Goal: Transaction & Acquisition: Purchase product/service

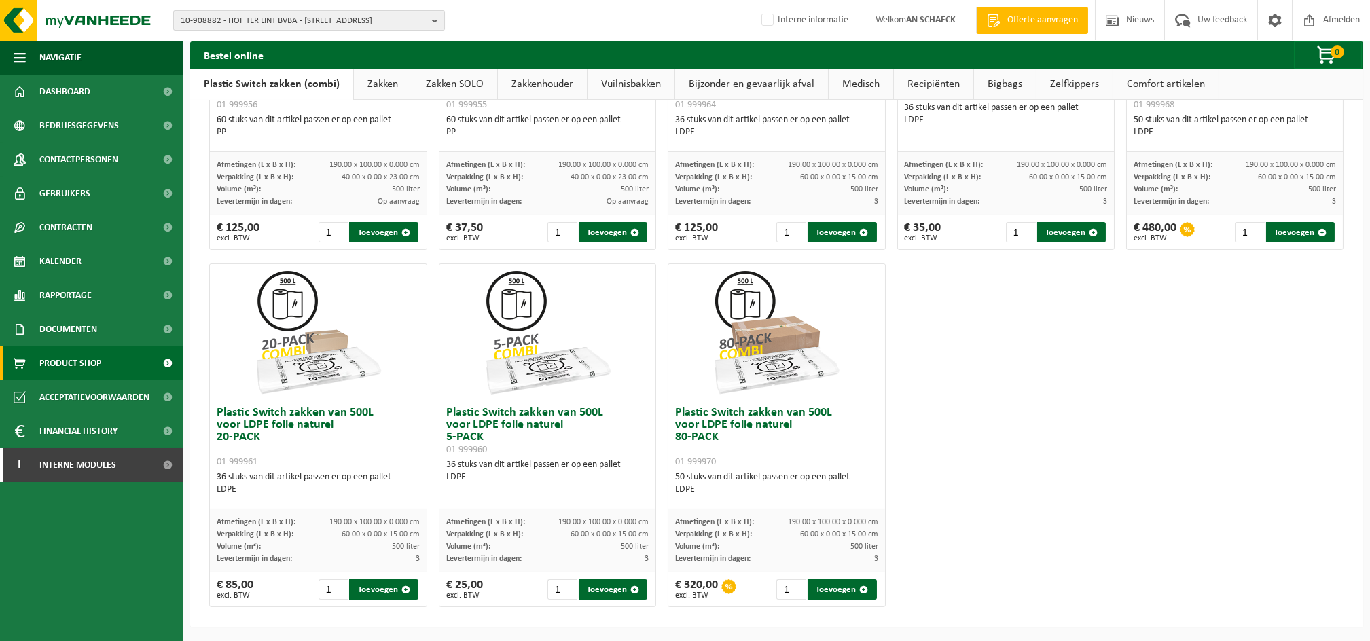
click at [270, 24] on span "10-908882 - HOF TER LINT BVBA - [STREET_ADDRESS]" at bounding box center [304, 21] width 246 height 20
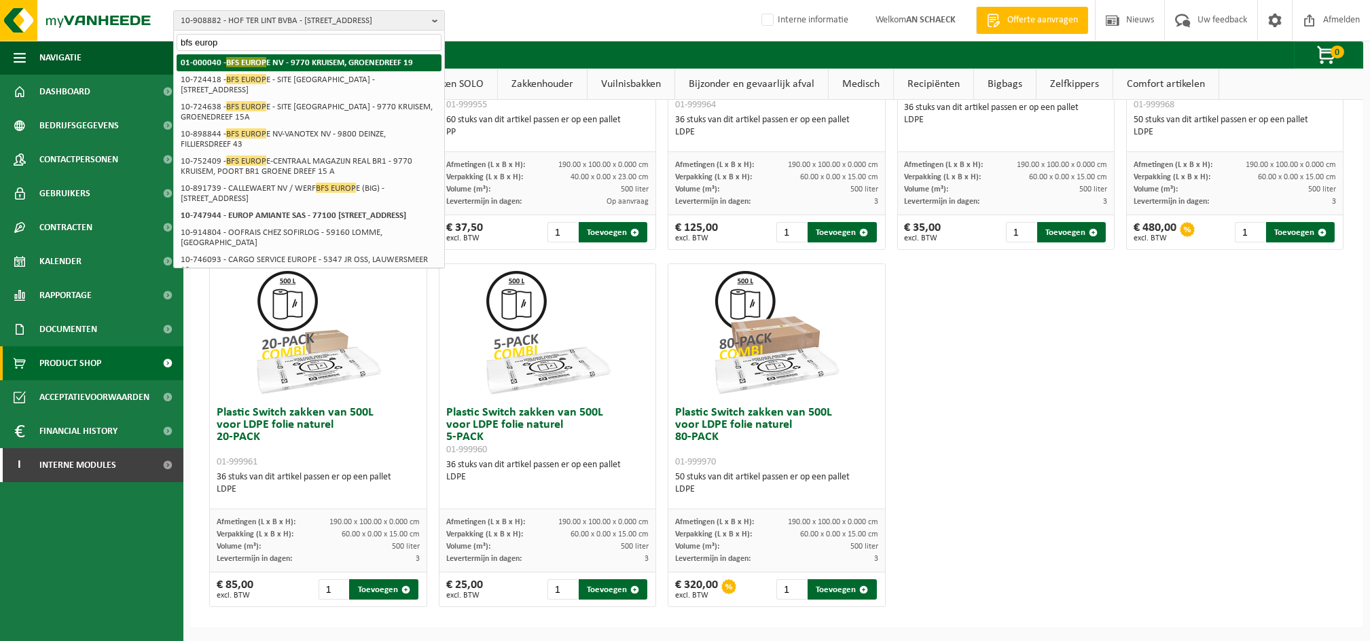
type input "bfs europ"
click at [317, 58] on strong "01-000040 - BFS EUROP E NV - 9770 KRUISEM, GROENEDREEF 19" at bounding box center [297, 62] width 232 height 10
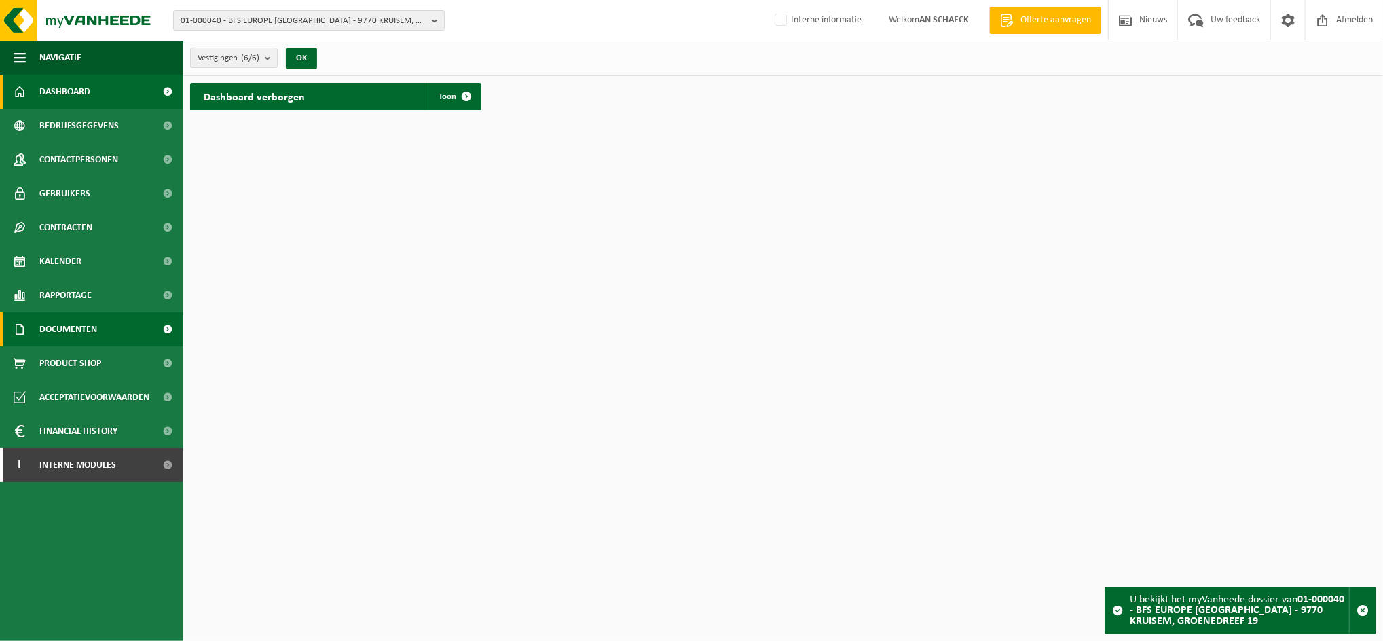
drag, startPoint x: 87, startPoint y: 322, endPoint x: 88, endPoint y: 338, distance: 16.3
click at [87, 323] on span "Documenten" at bounding box center [68, 329] width 58 height 34
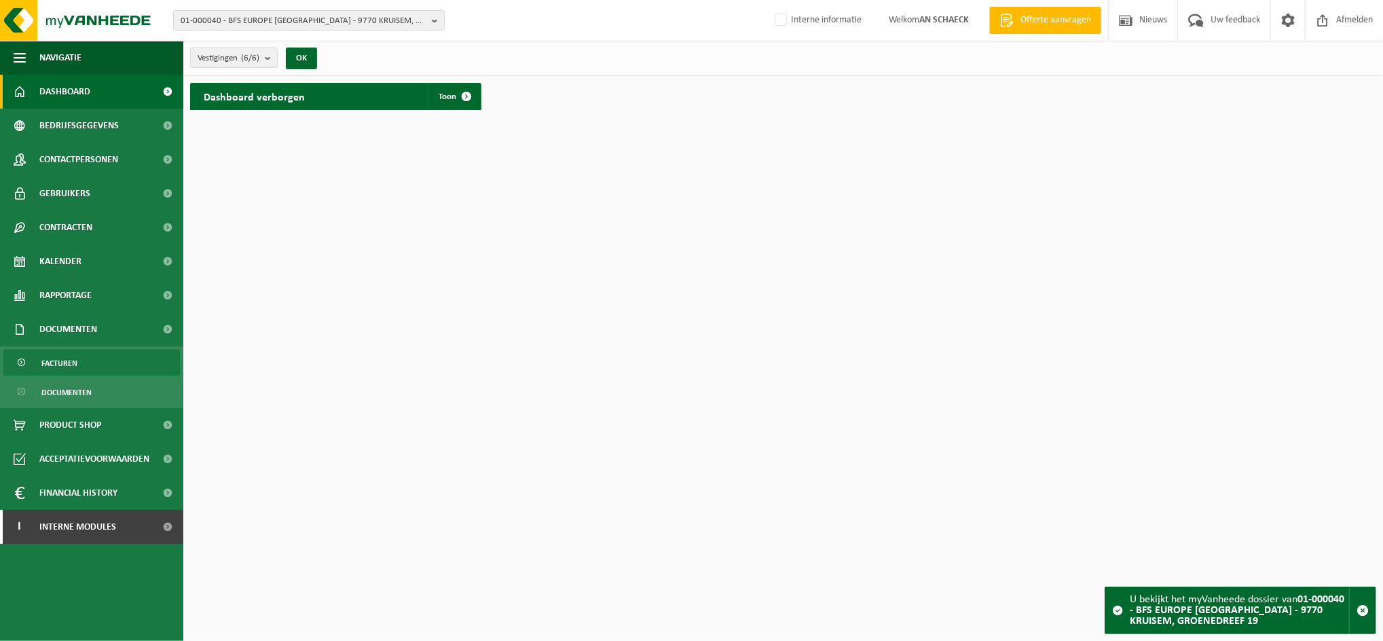
click at [83, 368] on link "Facturen" at bounding box center [91, 363] width 177 height 26
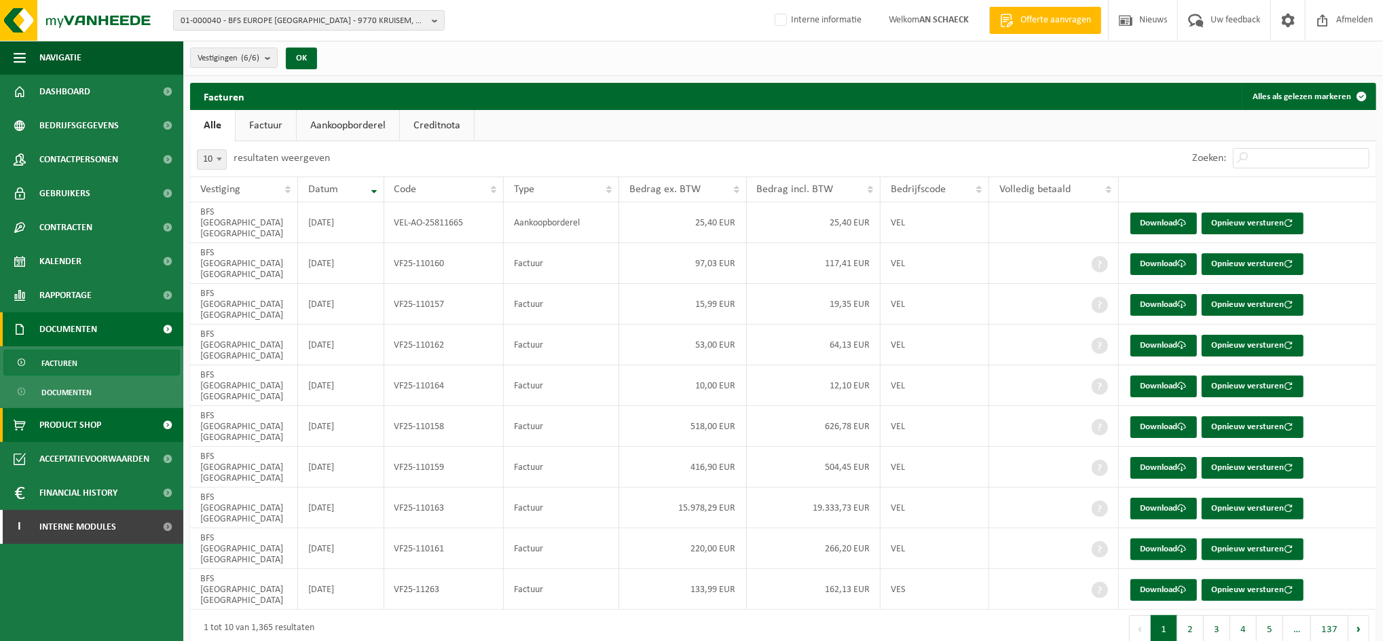
click at [91, 422] on span "Product Shop" at bounding box center [70, 425] width 62 height 34
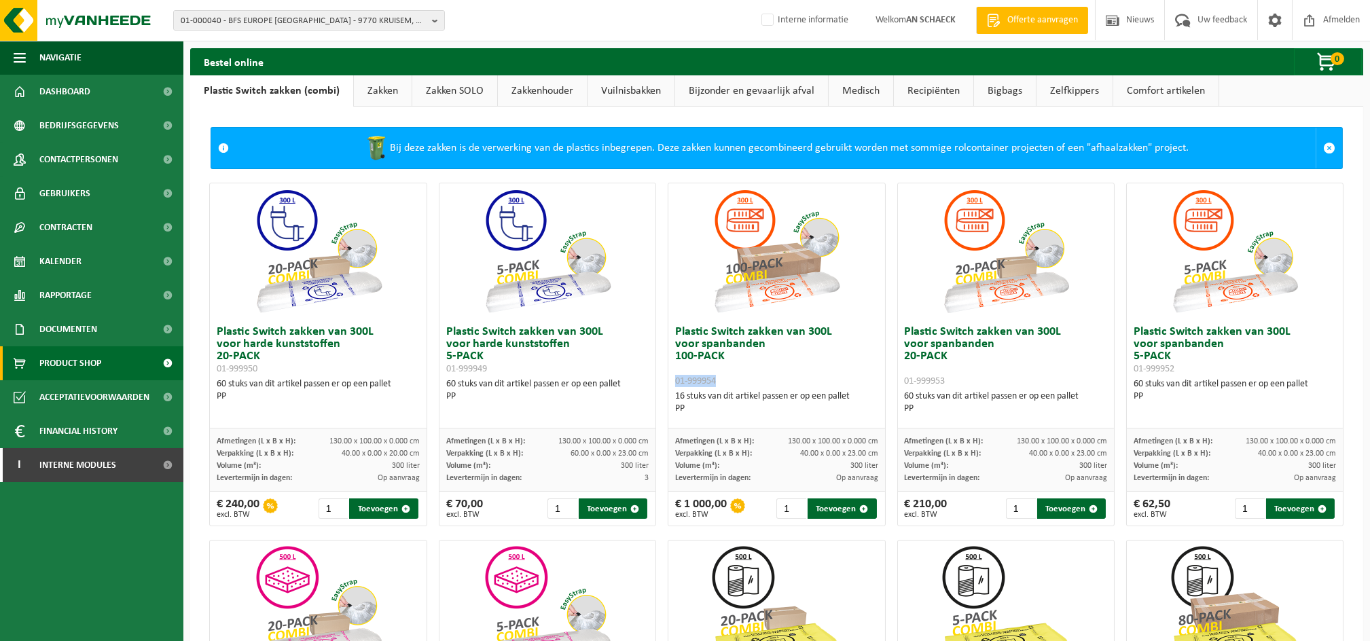
drag, startPoint x: 712, startPoint y: 384, endPoint x: 668, endPoint y: 378, distance: 45.2
click at [668, 378] on div "Plastic Switch zakken van 300L voor spanbanden 100-PACK 01-999954 16 stuks van …" at bounding box center [776, 373] width 217 height 109
copy span "01-999954"
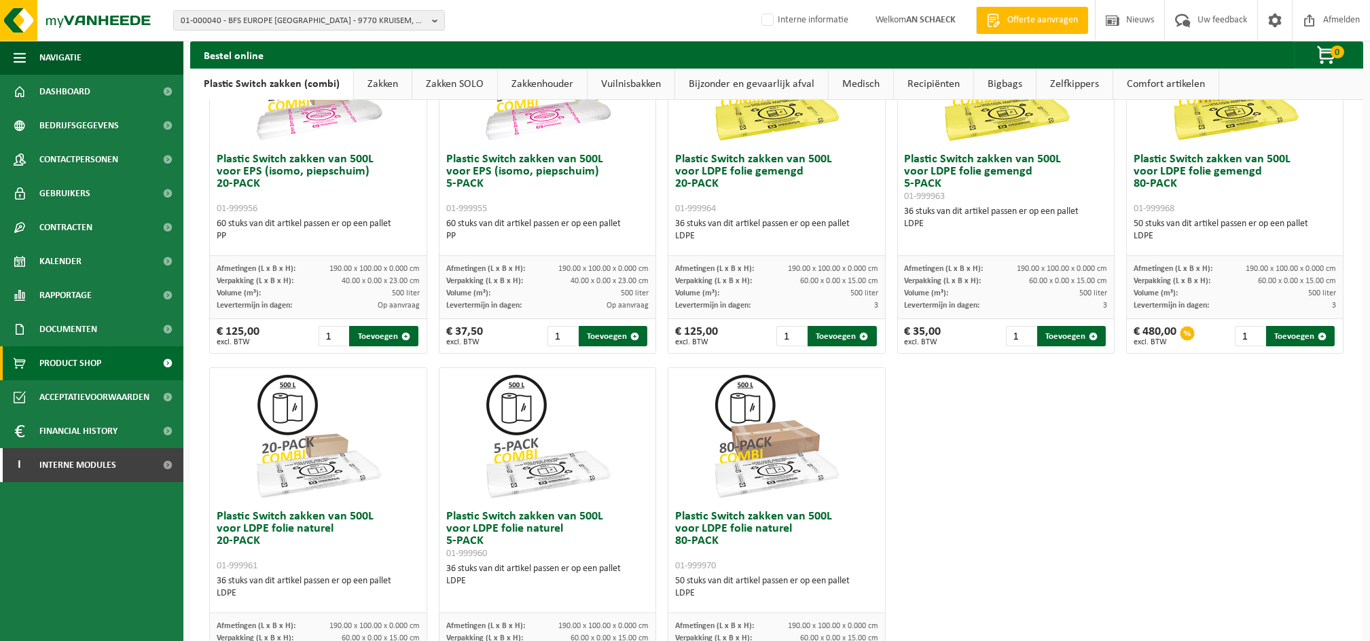
scroll to position [634, 0]
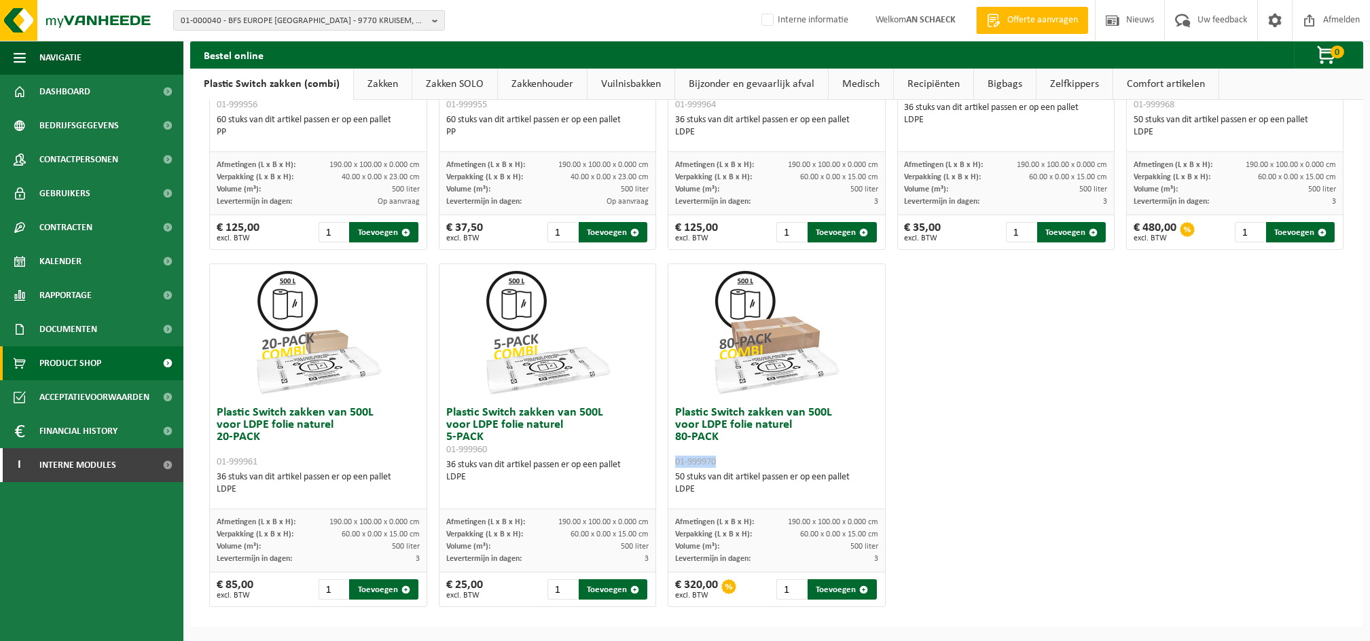
drag, startPoint x: 718, startPoint y: 463, endPoint x: 662, endPoint y: 459, distance: 56.5
click at [668, 459] on div "Plastic Switch zakken van 500L voor LDPE folie naturel 80-PACK 01-999970 50 stu…" at bounding box center [777, 436] width 218 height 344
copy span "01-999970"
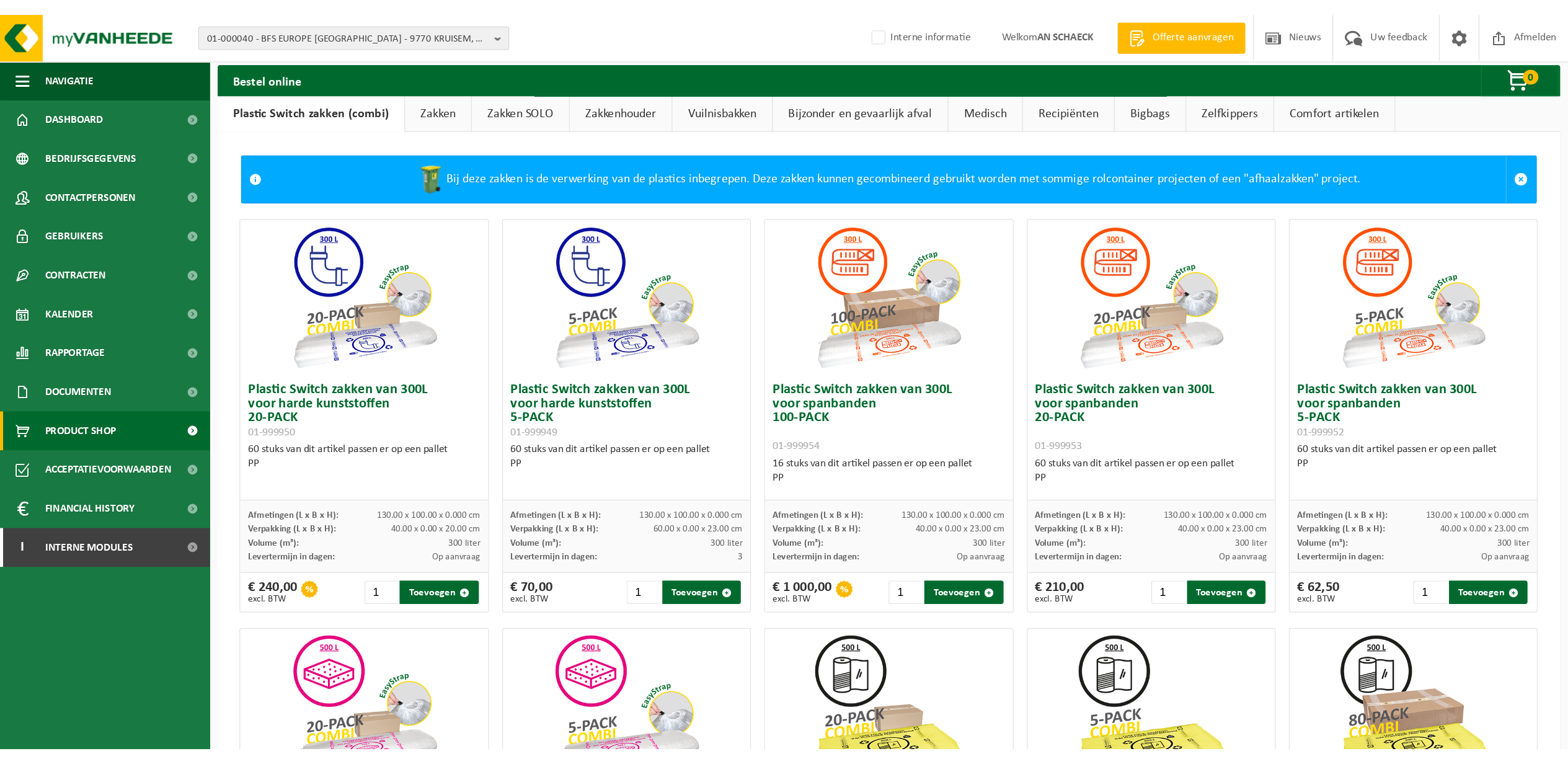
scroll to position [0, 0]
